Goal: Task Accomplishment & Management: Manage account settings

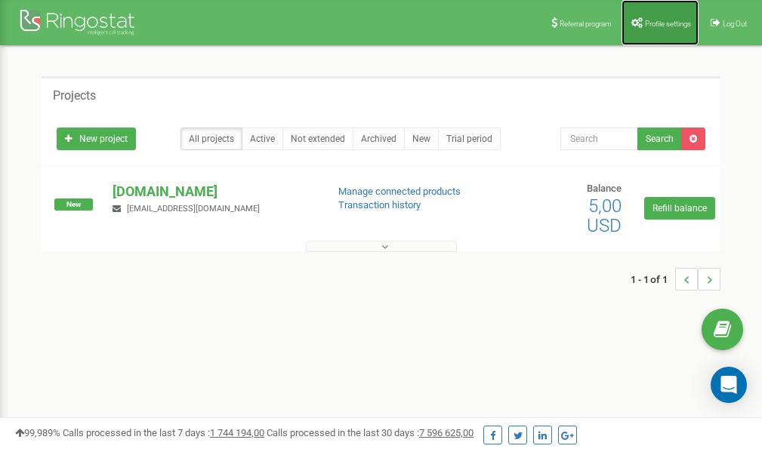
click at [653, 23] on span "Profile settings" at bounding box center [668, 24] width 46 height 8
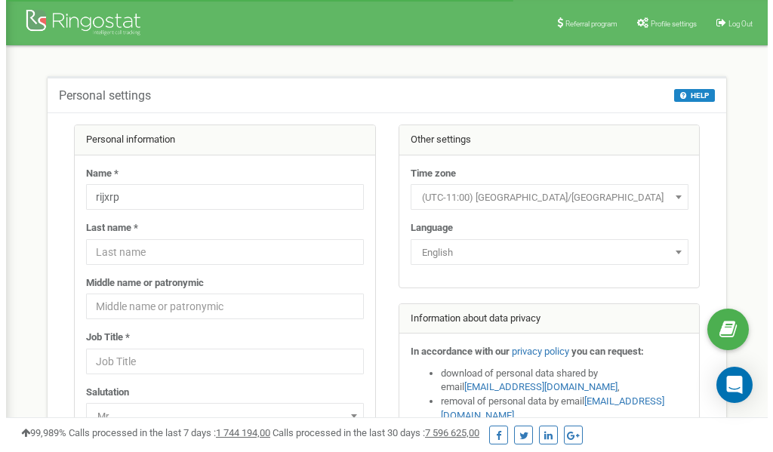
scroll to position [76, 0]
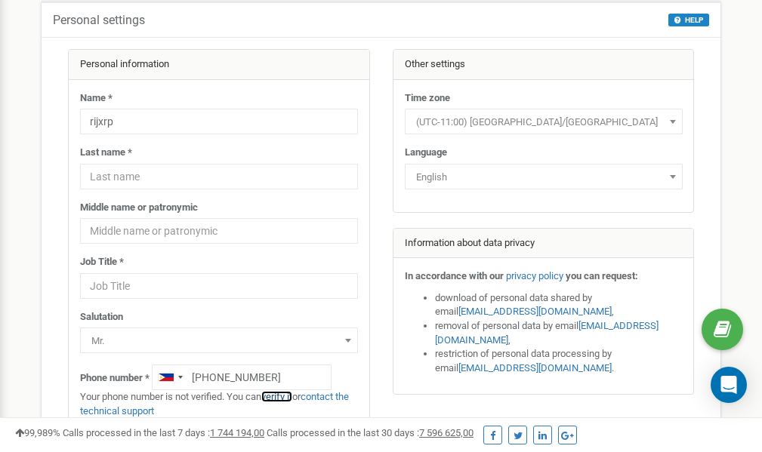
click at [283, 397] on link "verify it" at bounding box center [276, 396] width 31 height 11
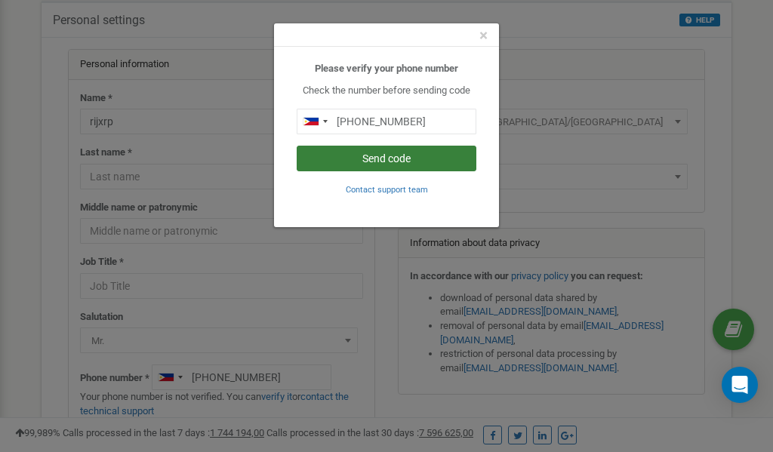
click at [387, 159] on button "Send code" at bounding box center [387, 159] width 180 height 26
